Goal: Task Accomplishment & Management: Use online tool/utility

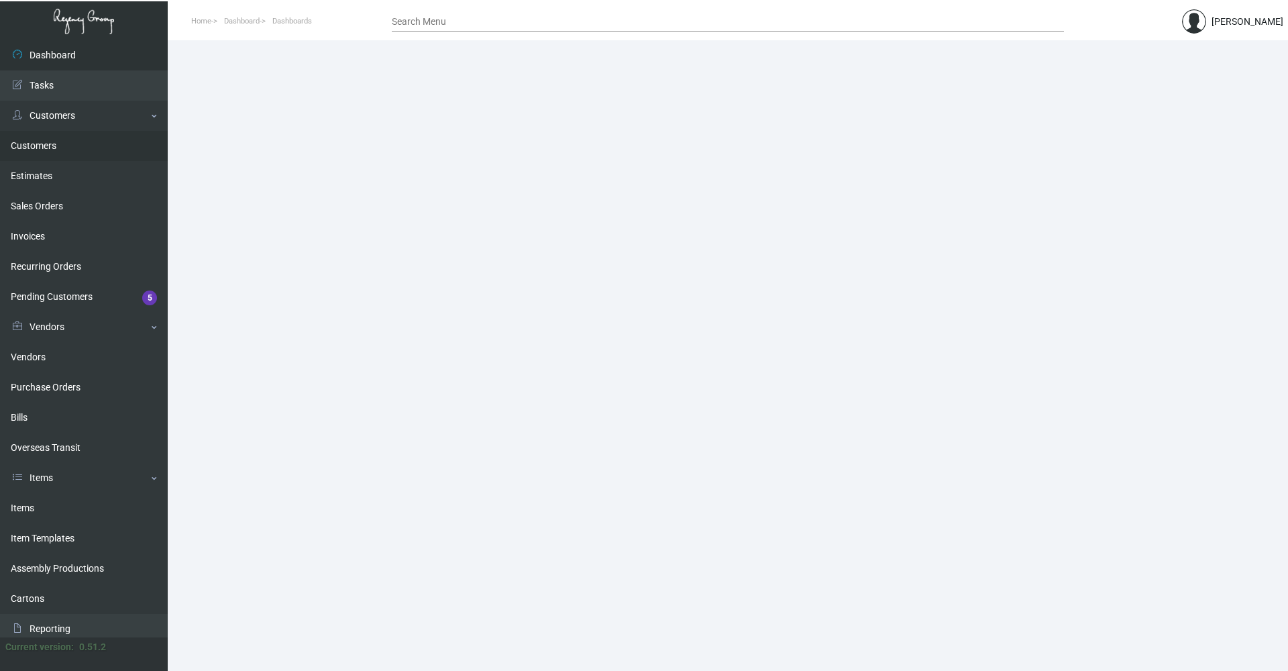
click at [58, 140] on link "Customers" at bounding box center [84, 146] width 168 height 30
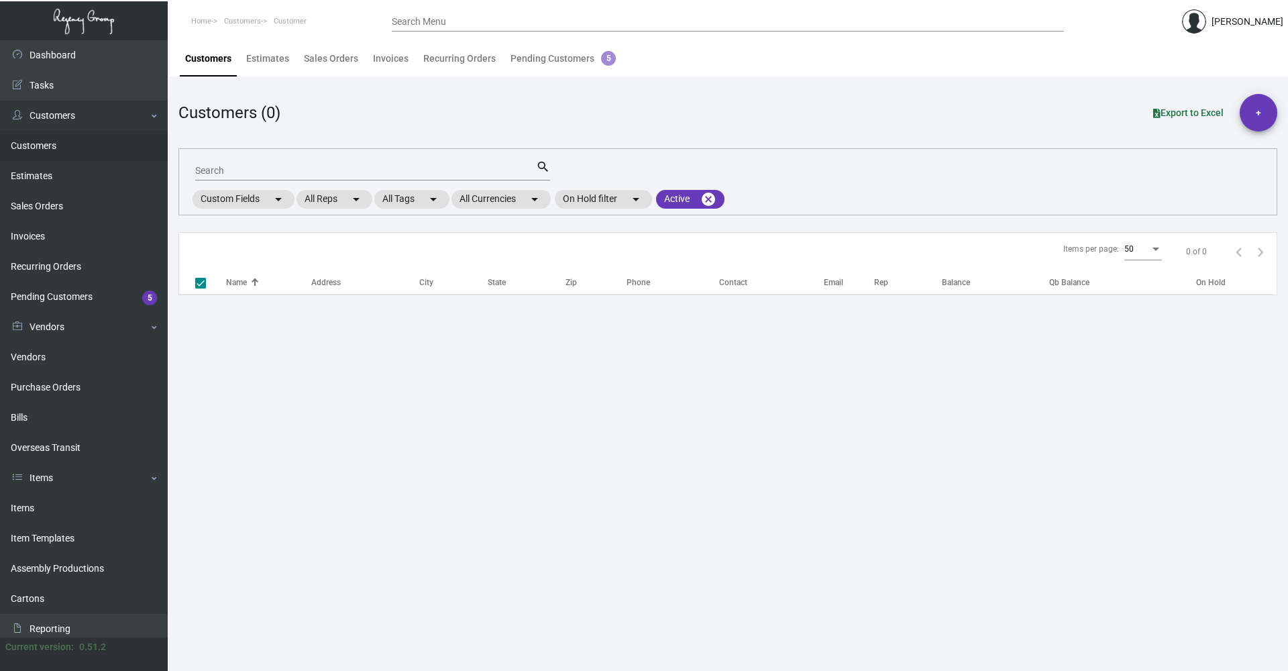
checkbox input "false"
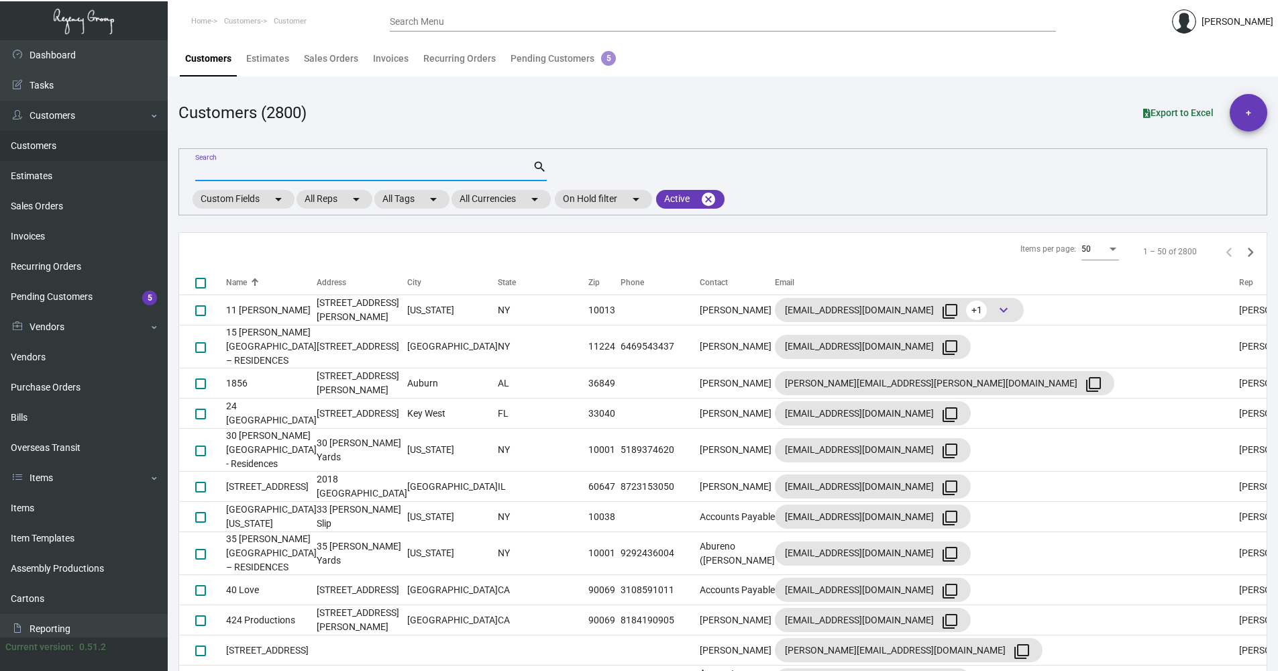
click at [354, 170] on input "Search" at bounding box center [363, 171] width 337 height 11
type input "[PERSON_NAME]"
checkbox input "true"
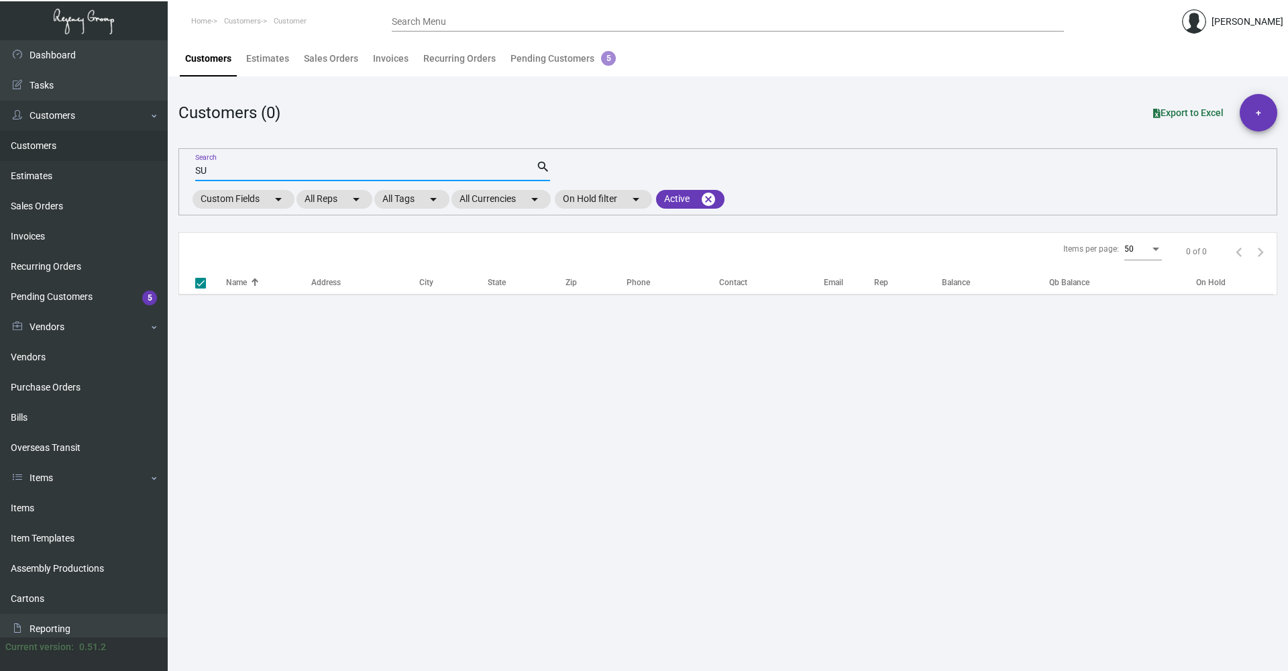
type input "S"
checkbox input "false"
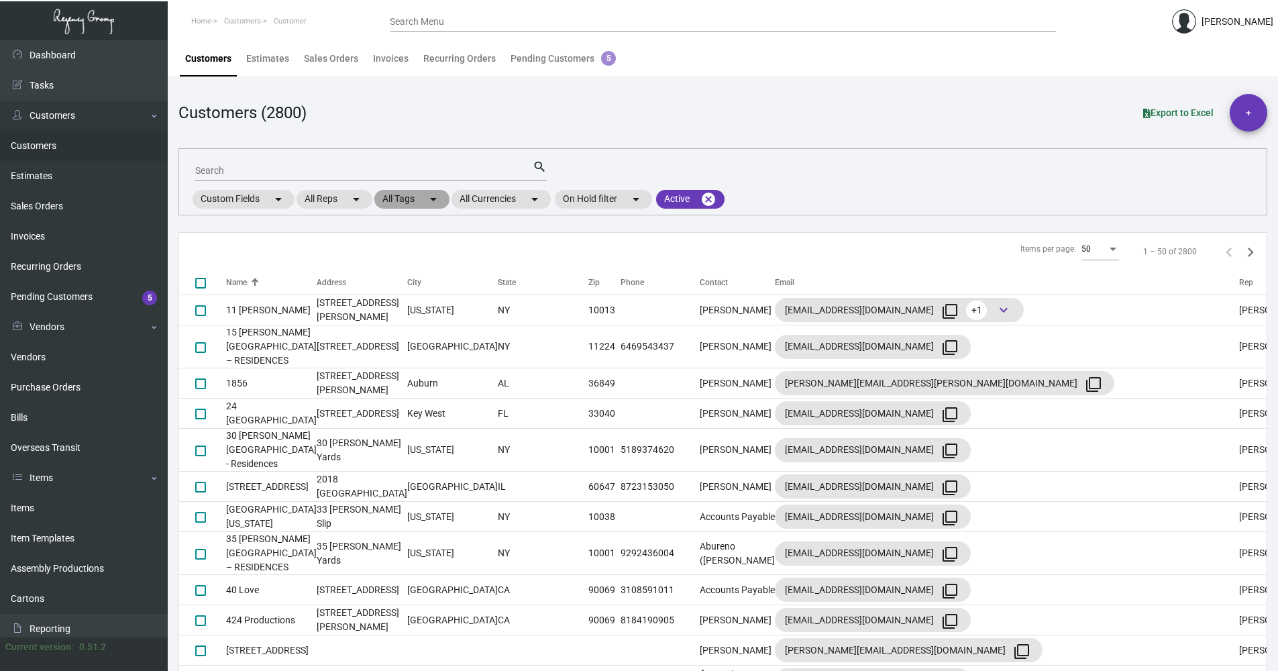
click at [403, 207] on mat-chip "All Tags arrow_drop_down" at bounding box center [411, 199] width 75 height 19
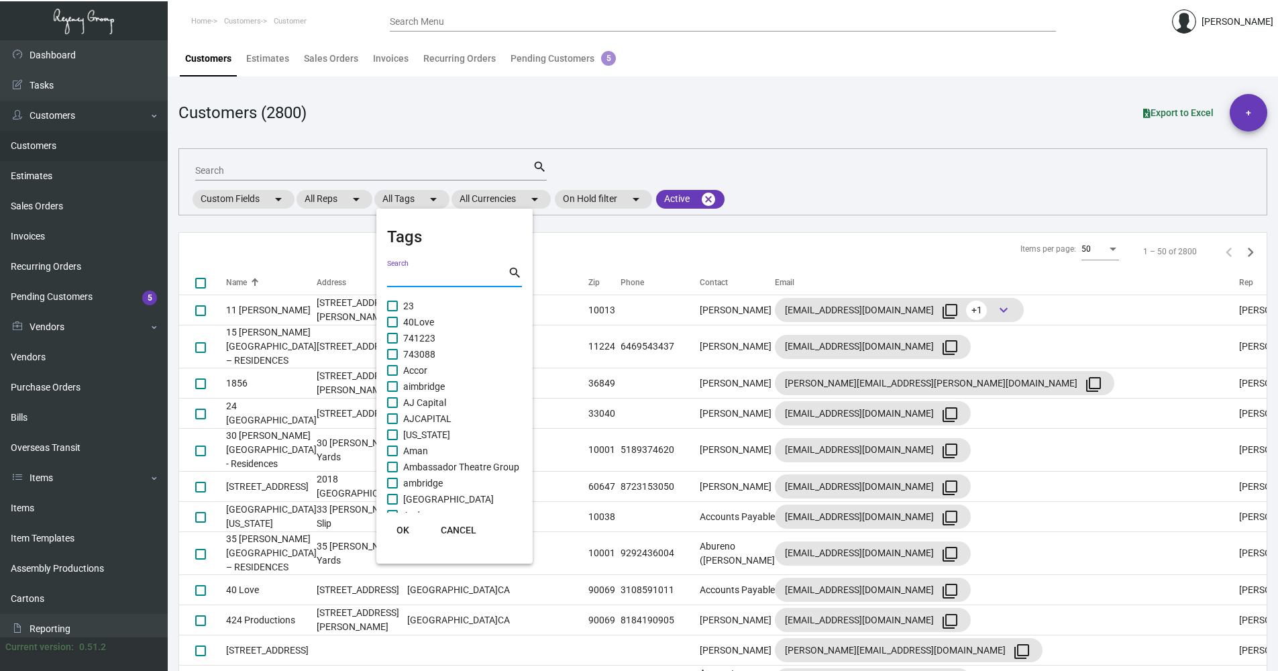
click at [435, 276] on input "Search" at bounding box center [447, 277] width 121 height 11
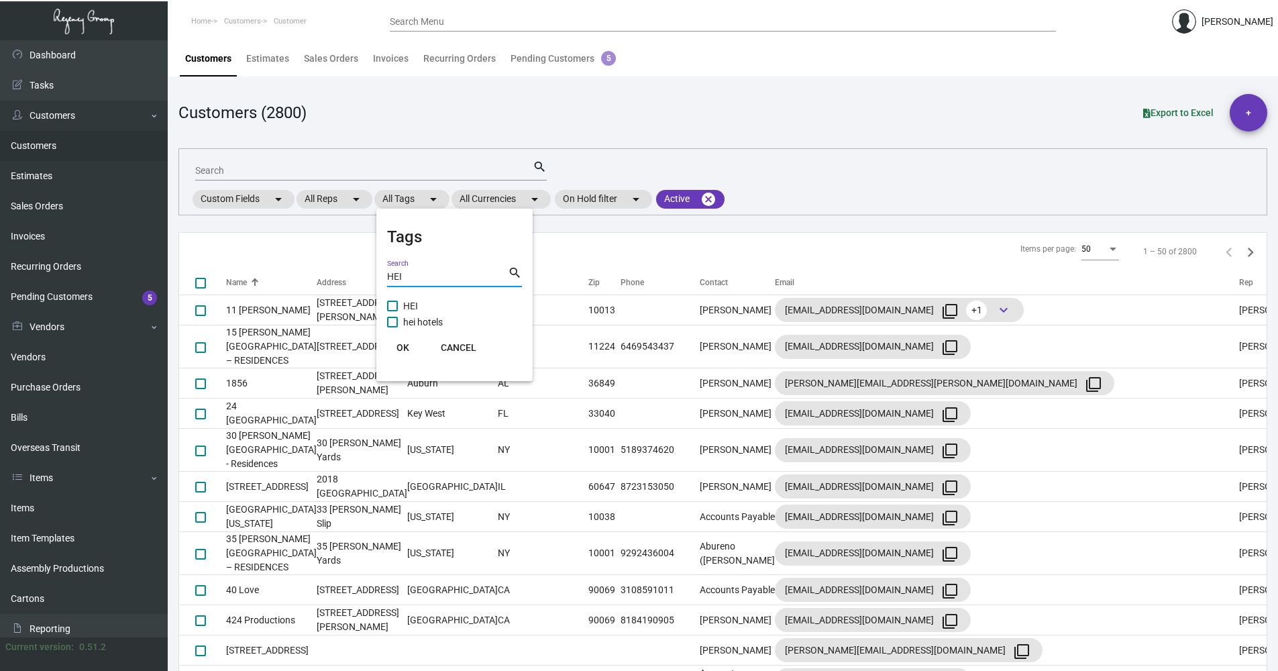
type input "HEI"
click at [451, 321] on mat-checkbox "hei hotels" at bounding box center [454, 322] width 135 height 16
click at [390, 317] on span at bounding box center [392, 322] width 11 height 11
click at [392, 325] on input "hei hotels" at bounding box center [392, 327] width 1 height 1
checkbox input "true"
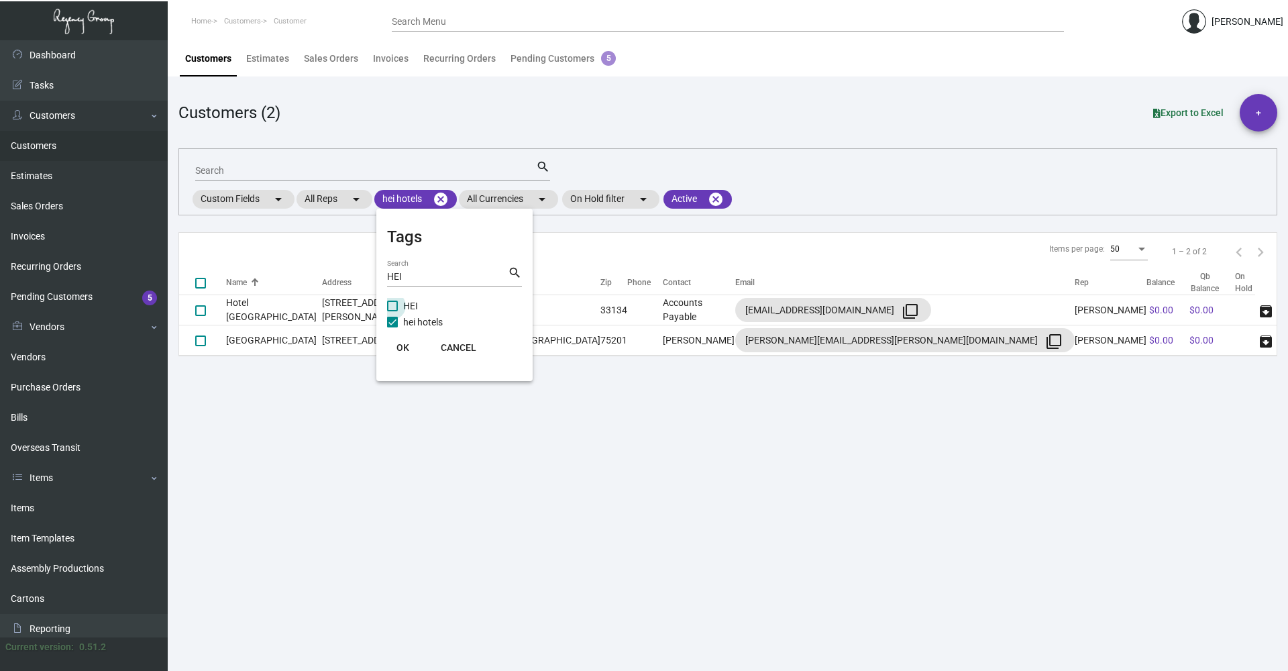
click at [389, 303] on span at bounding box center [392, 306] width 11 height 11
click at [392, 311] on input "HEI" at bounding box center [392, 311] width 1 height 1
checkbox input "true"
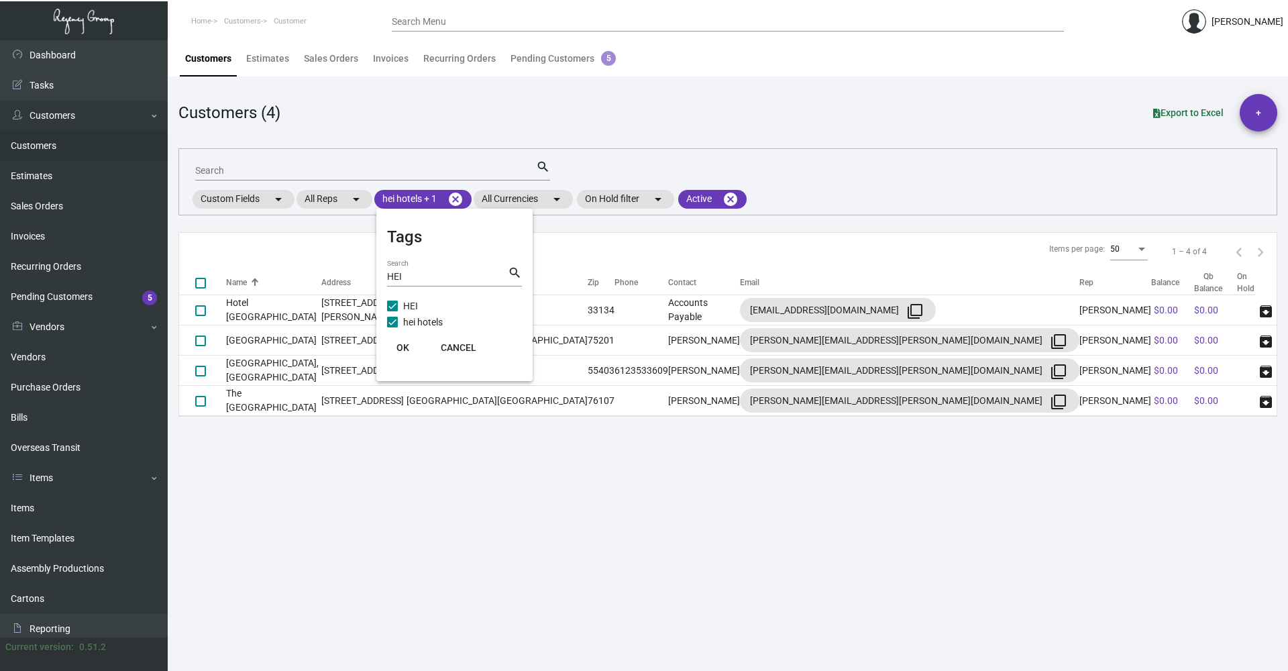
click at [405, 325] on span "OK" at bounding box center [403, 347] width 13 height 11
